Goal: Navigation & Orientation: Understand site structure

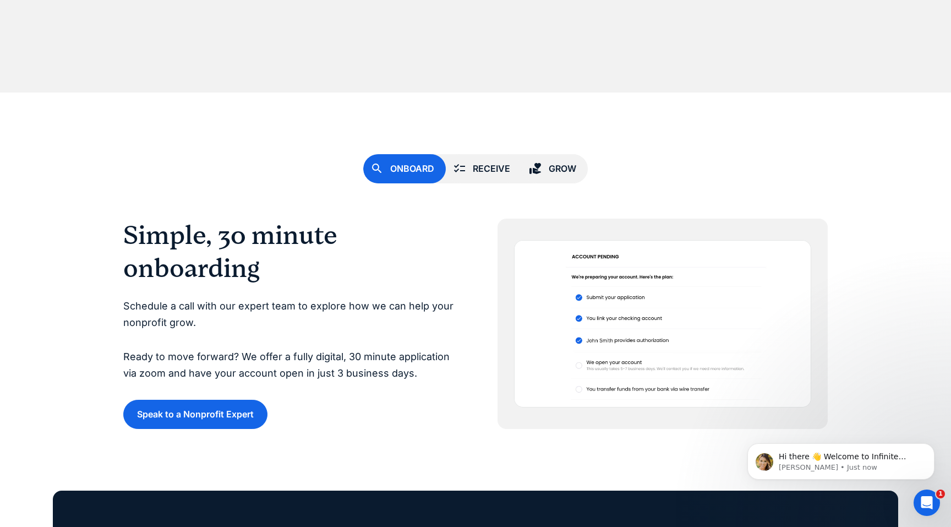
scroll to position [2849, 0]
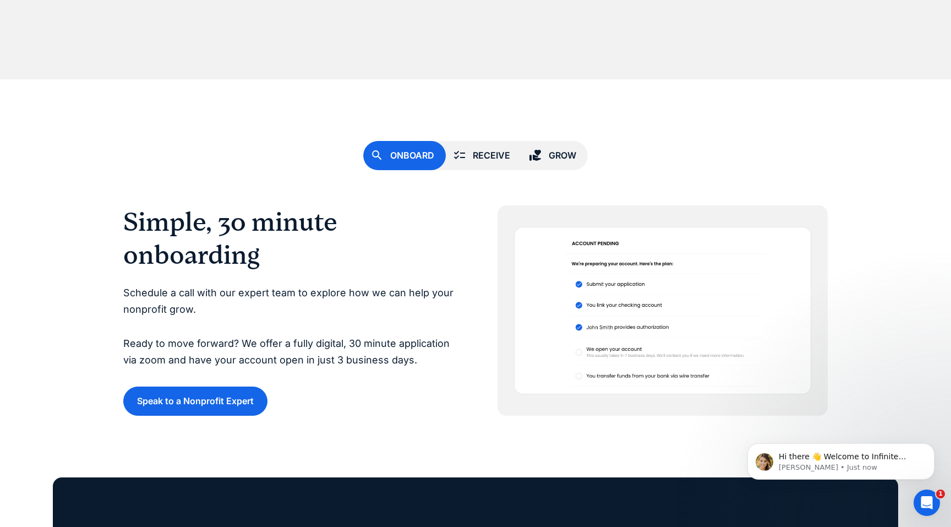
click at [462, 165] on link "Receive" at bounding box center [484, 155] width 76 height 29
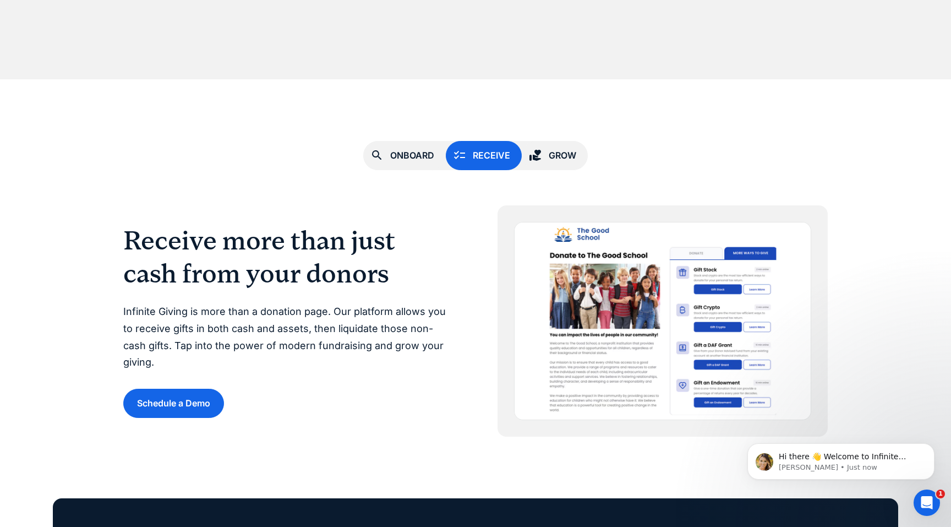
click at [544, 160] on link "Grow" at bounding box center [555, 155] width 66 height 29
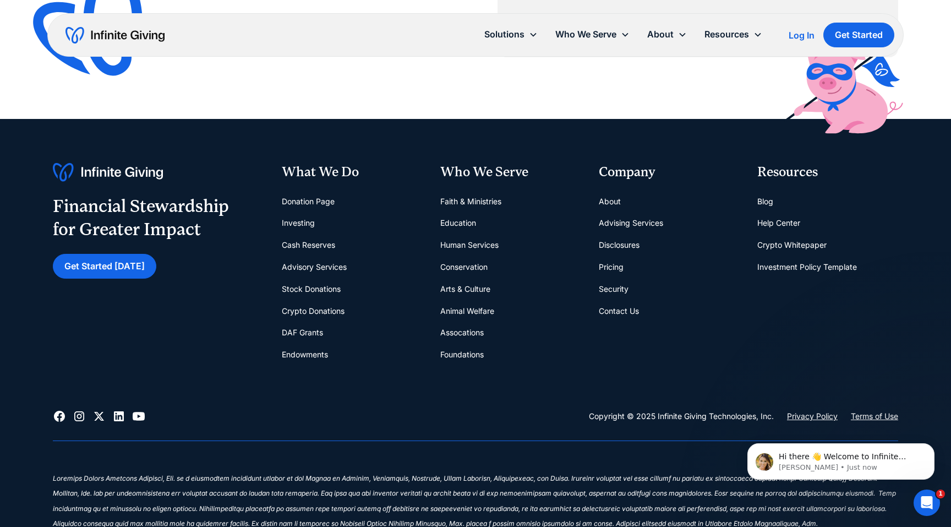
scroll to position [4815, 0]
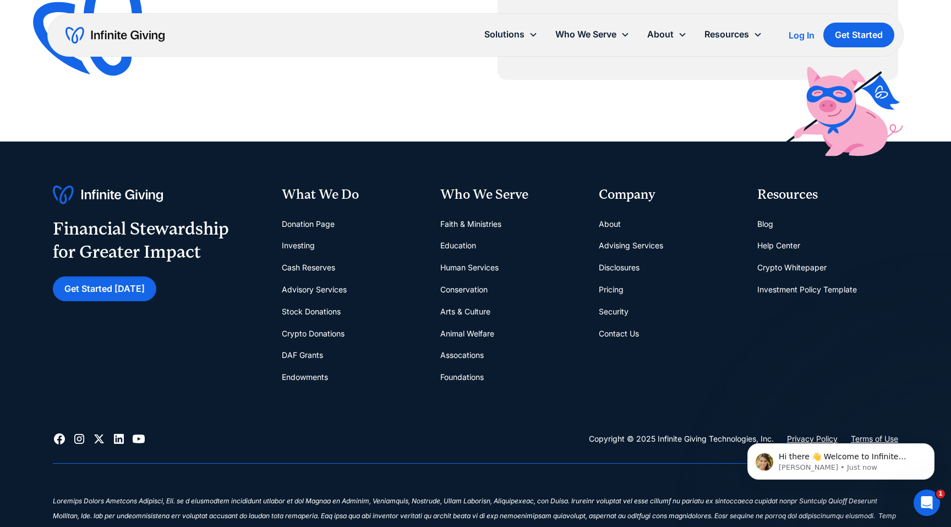
click at [497, 224] on link "Faith & Ministries" at bounding box center [470, 224] width 61 height 22
click at [295, 243] on link "Investing" at bounding box center [298, 245] width 33 height 22
click at [311, 375] on link "Endowments" at bounding box center [305, 377] width 46 height 22
click at [611, 222] on link "About" at bounding box center [610, 224] width 22 height 22
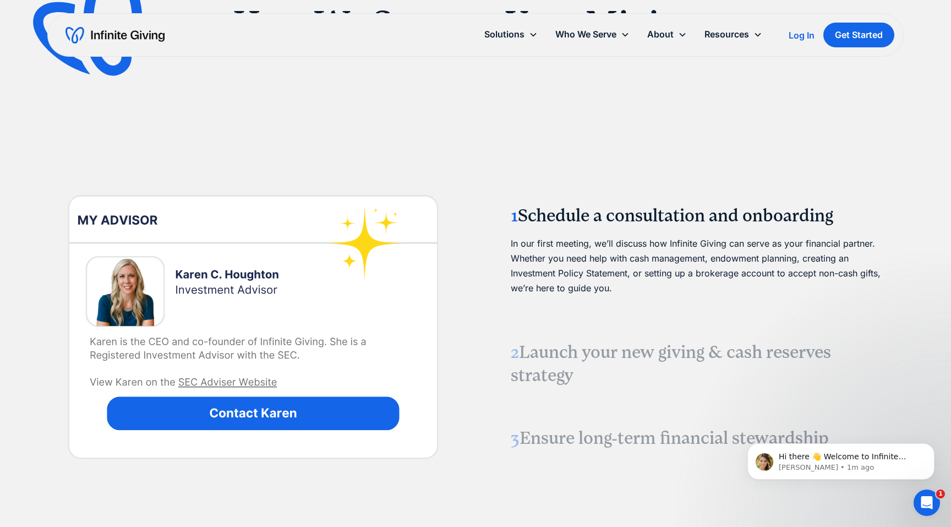
scroll to position [1374, 0]
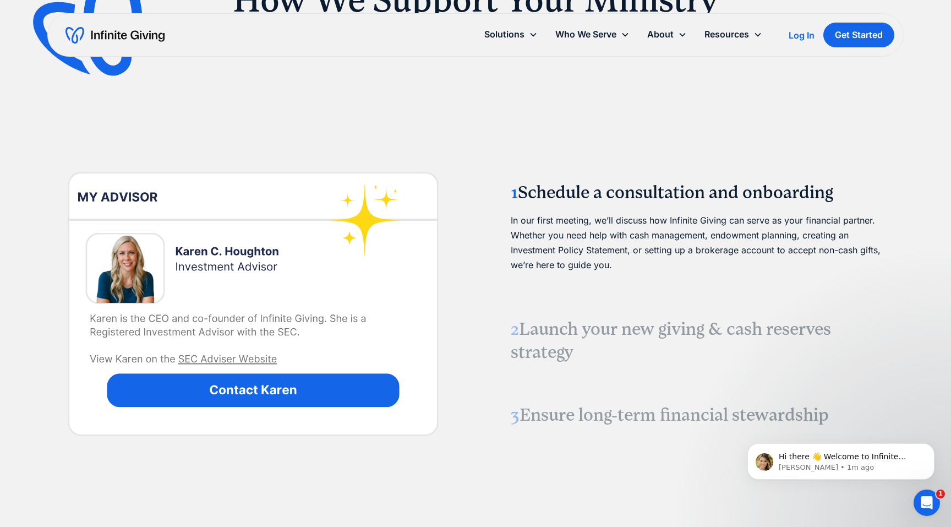
click at [527, 324] on h3 "2 Launch your new giving & cash reserves strategy" at bounding box center [698, 341] width 374 height 46
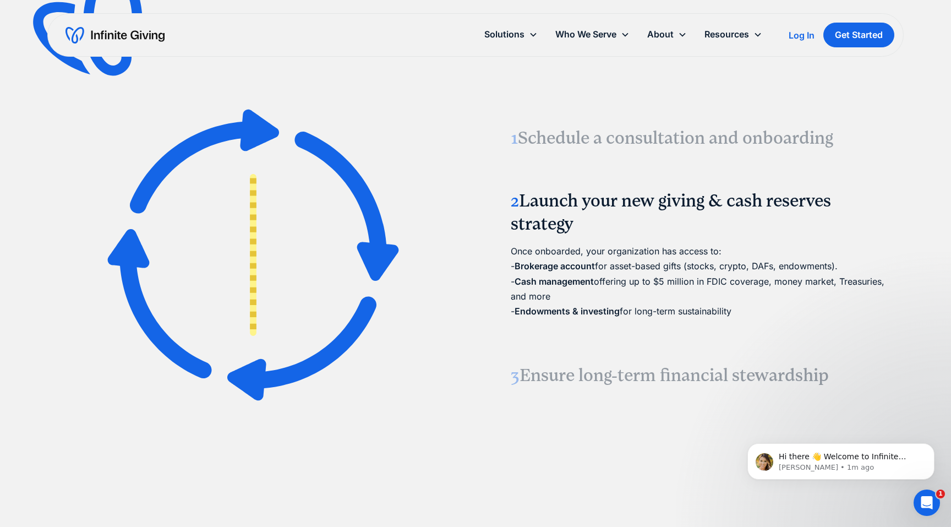
scroll to position [1423, 0]
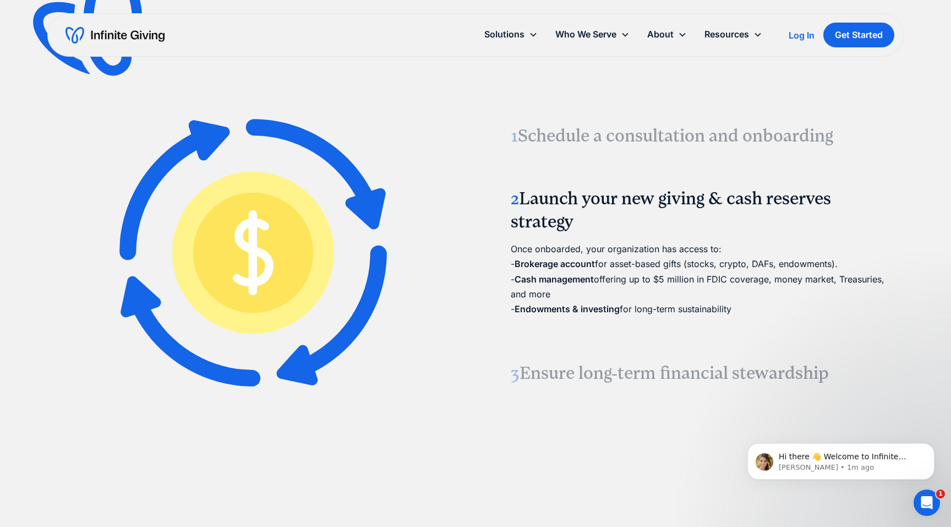
click at [545, 362] on h3 "3 Ensure long-term financial stewardship" at bounding box center [698, 373] width 374 height 23
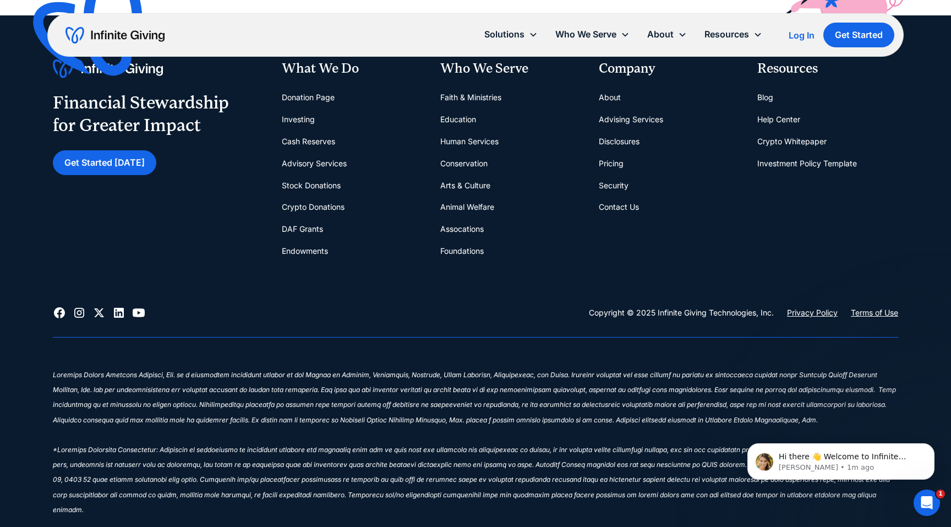
scroll to position [2934, 0]
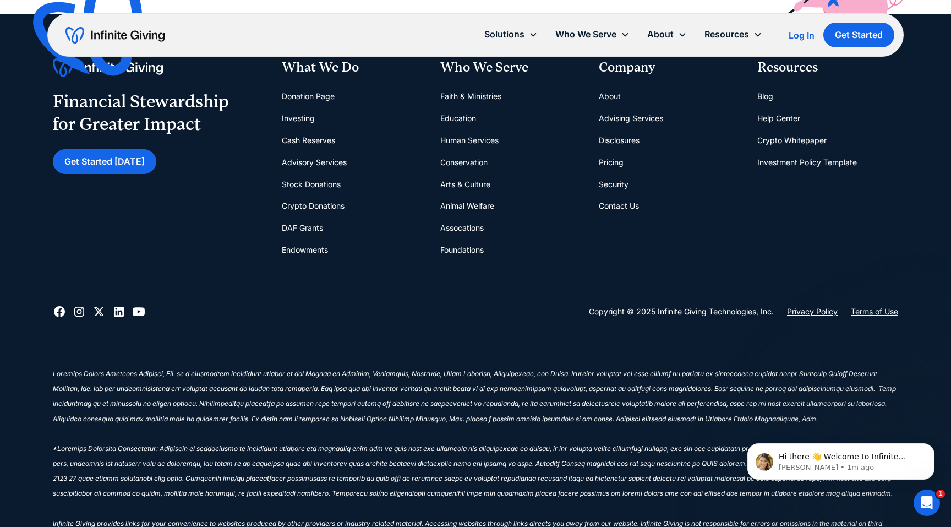
scroll to position [4051, 0]
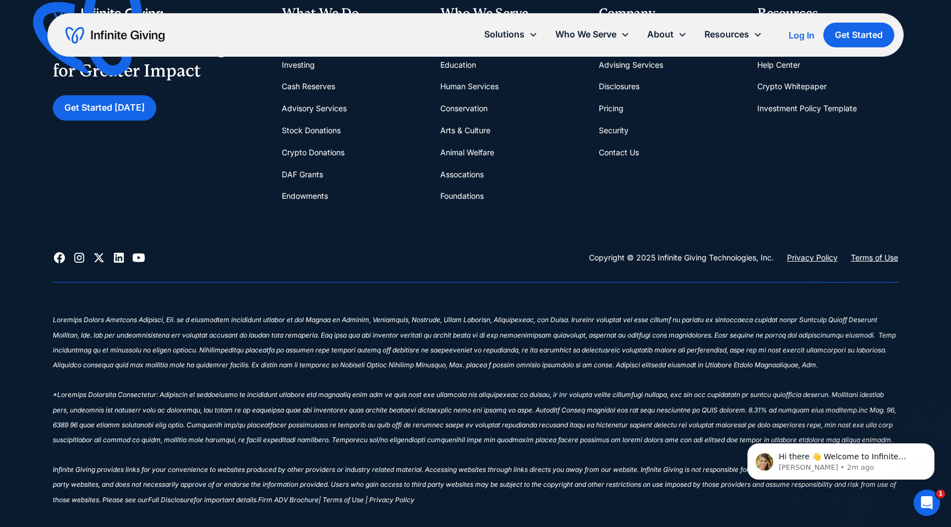
scroll to position [4829, 0]
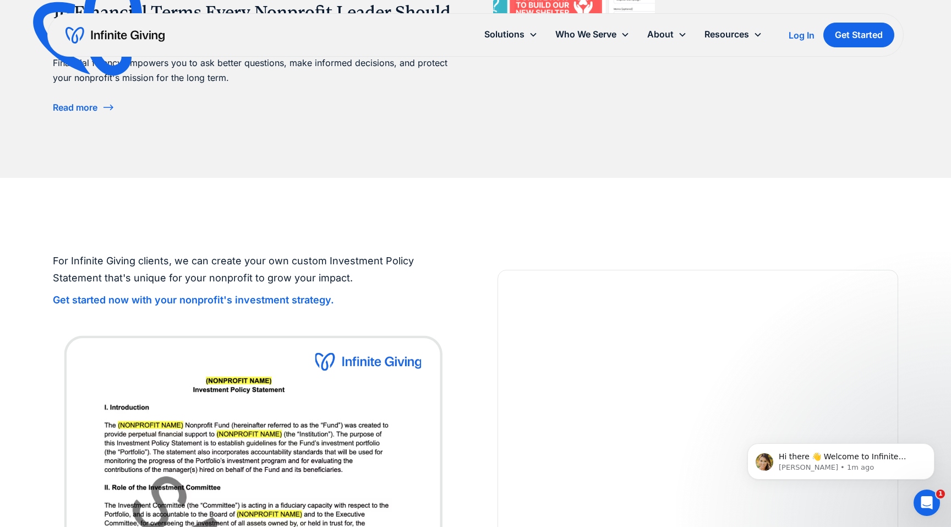
scroll to position [2256, 0]
